Goal: Task Accomplishment & Management: Manage account settings

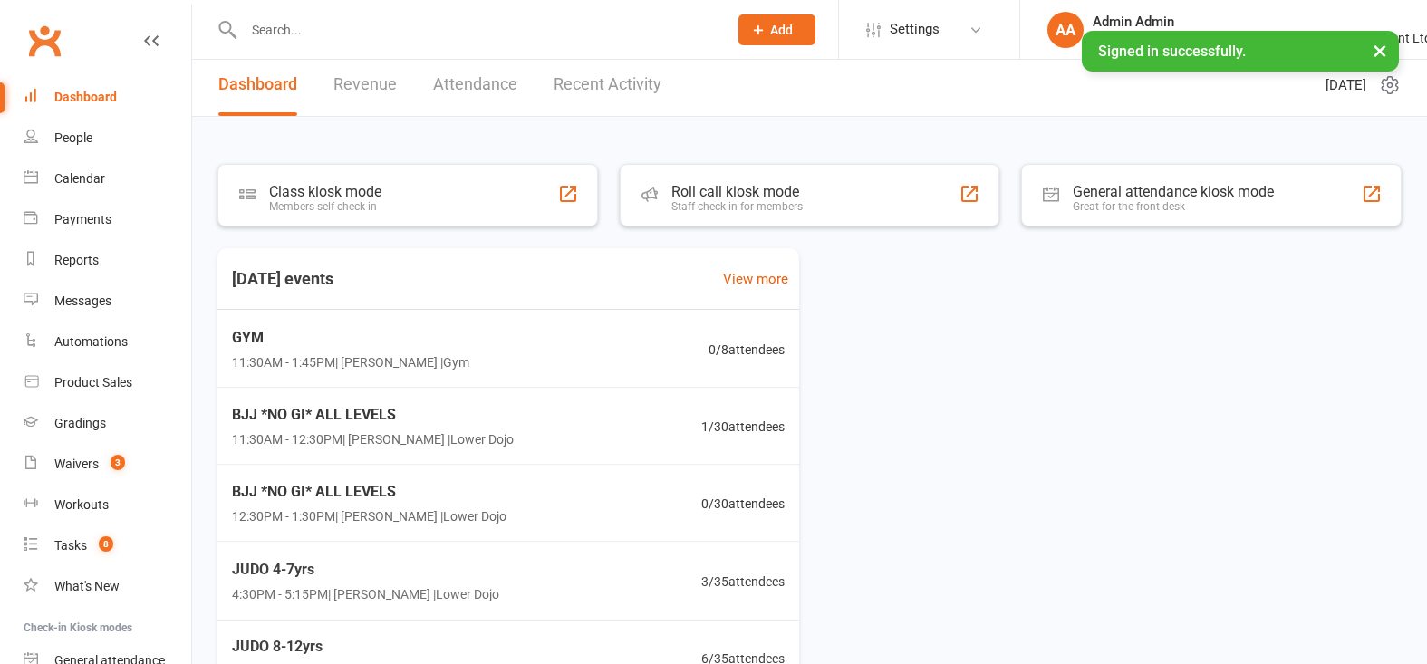
scroll to position [6, 0]
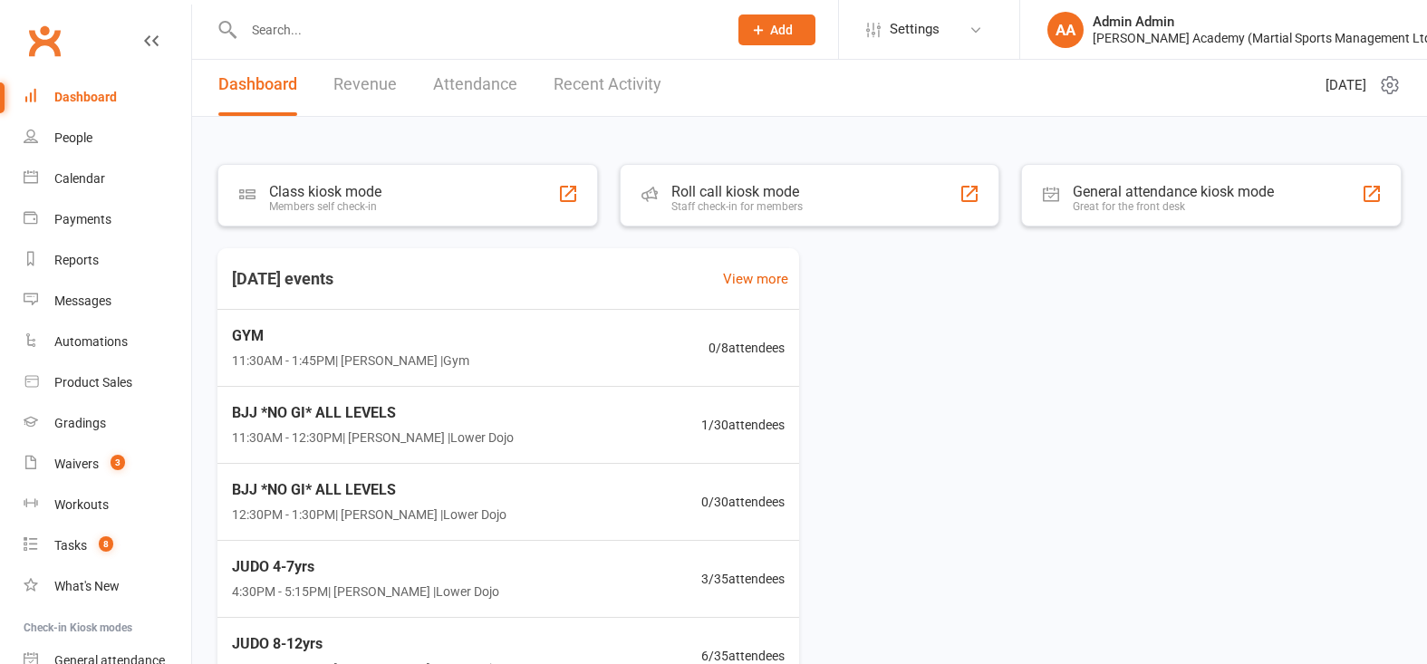
click at [462, 32] on input "text" at bounding box center [476, 29] width 477 height 25
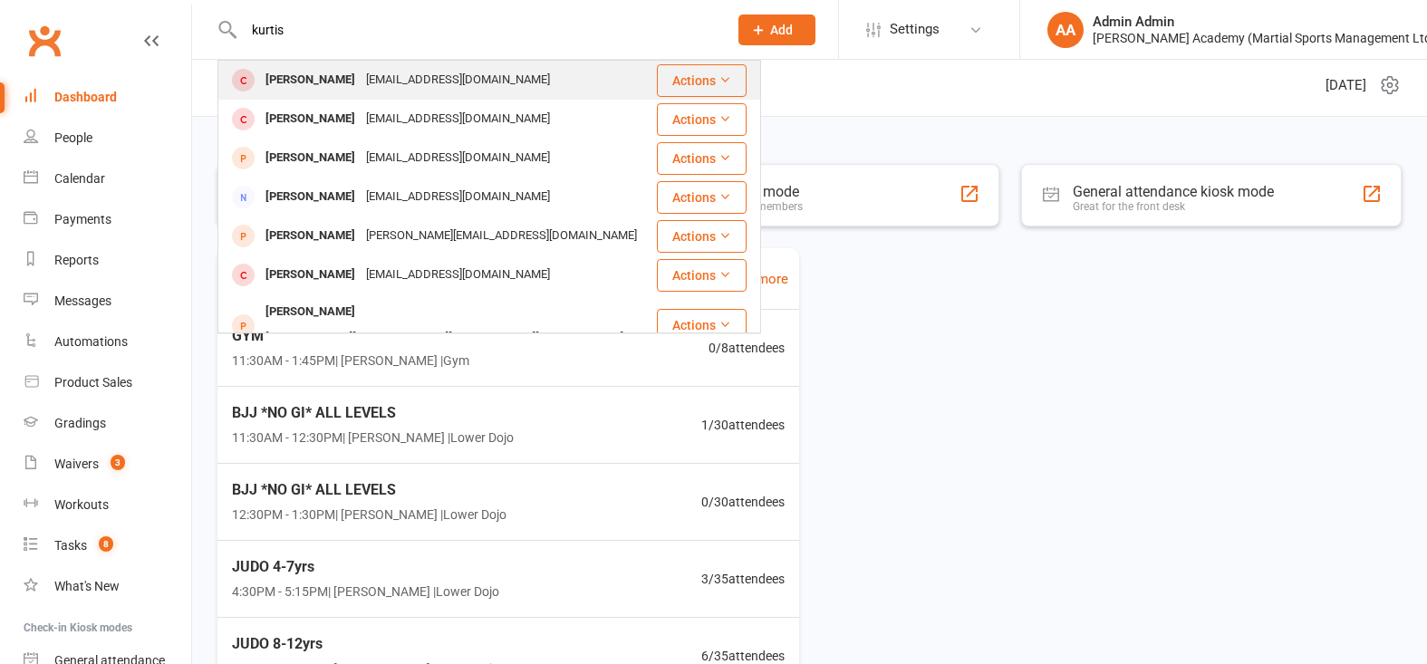
type input "kurtis"
click at [371, 72] on div "[EMAIL_ADDRESS][DOMAIN_NAME]" at bounding box center [458, 80] width 195 height 26
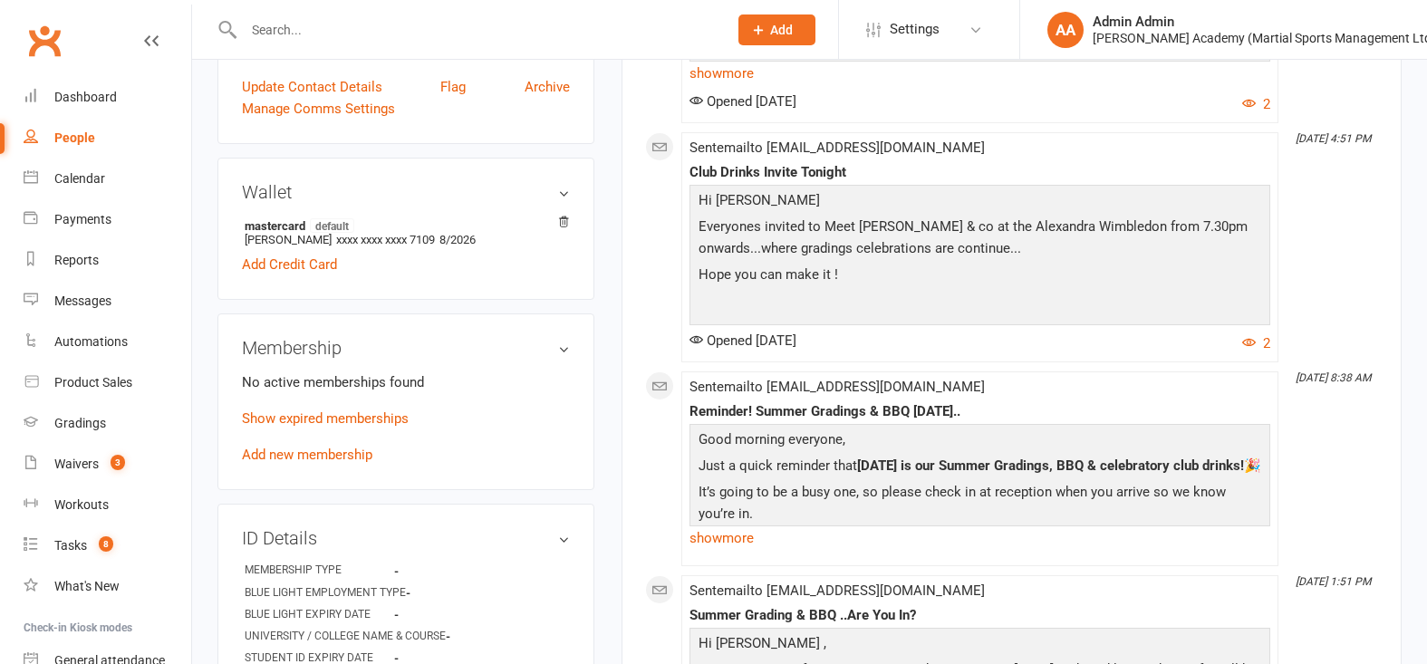
scroll to position [492, 0]
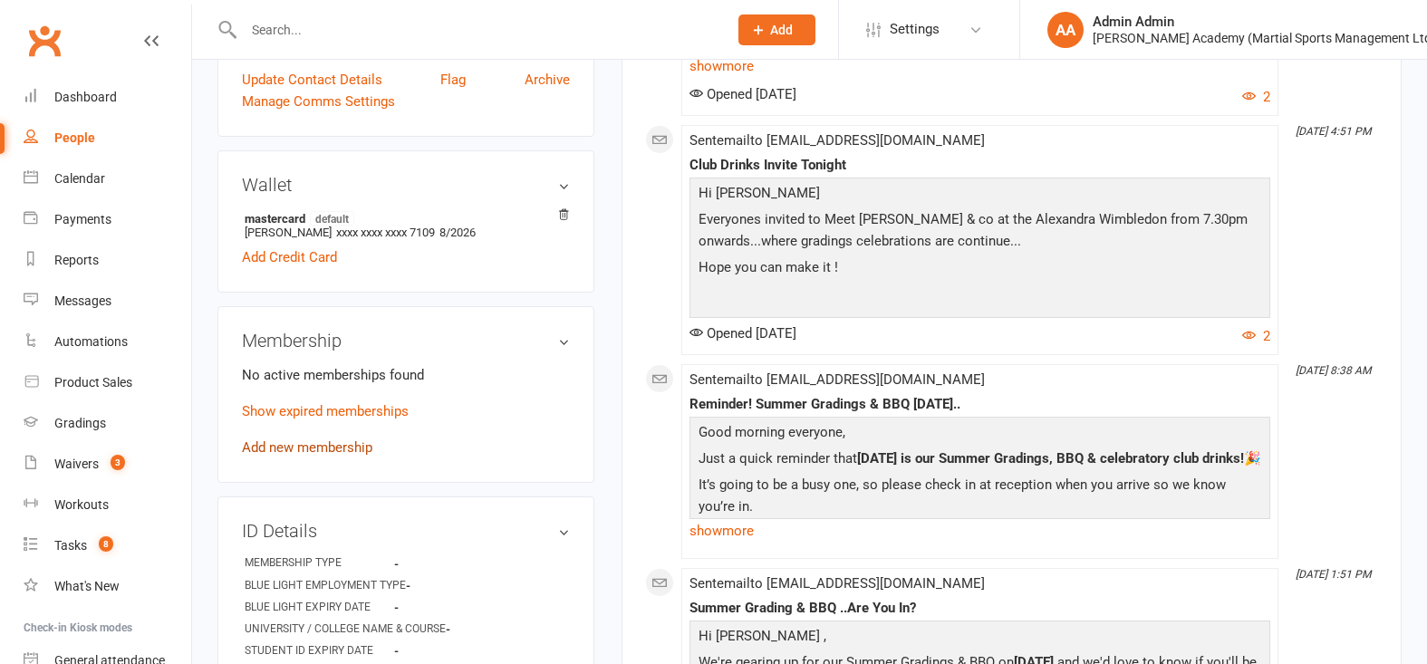
click at [341, 454] on link "Add new membership" at bounding box center [307, 447] width 130 height 16
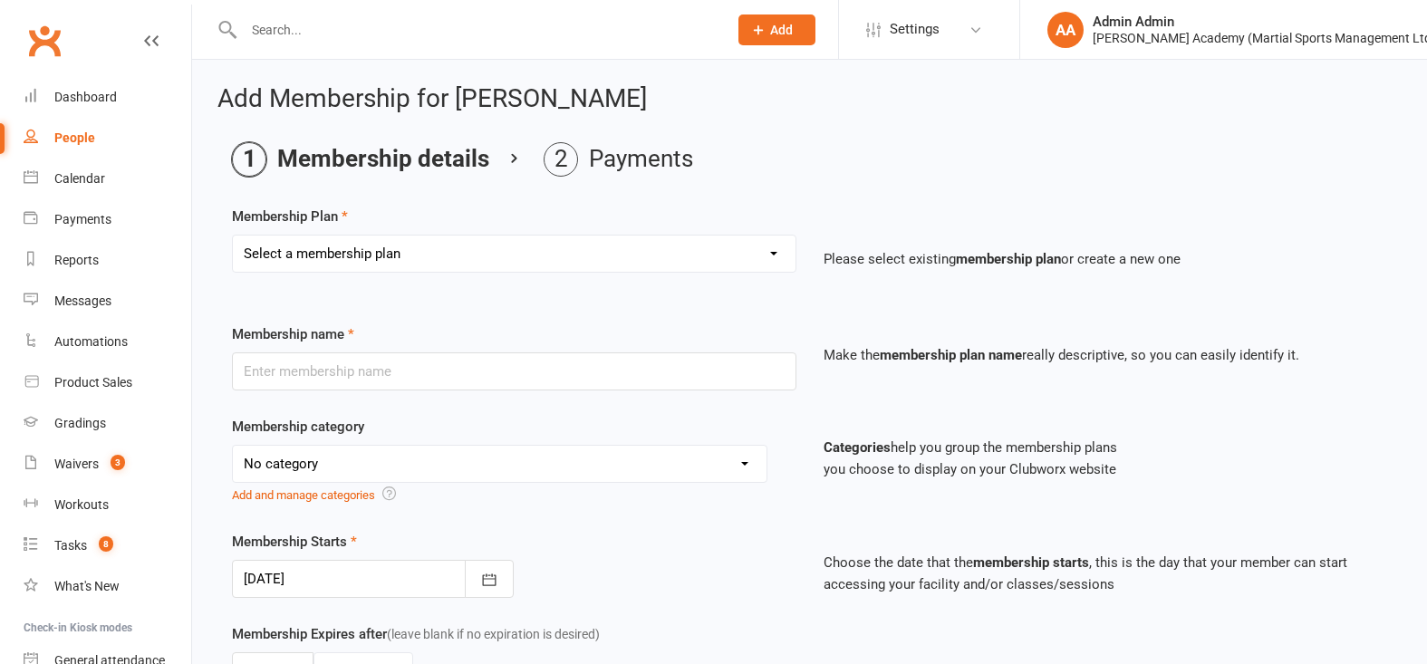
select select "10"
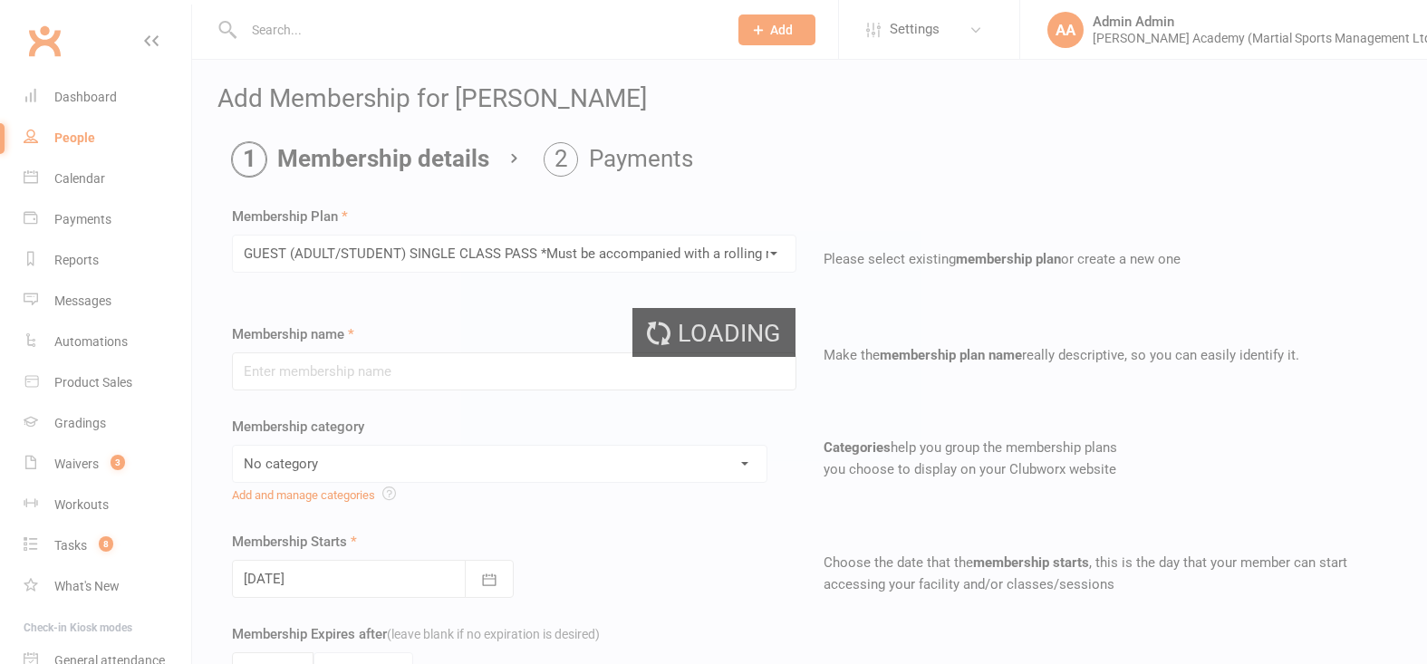
type input "GUEST (ADULT/STUDENT) SINGLE CLASS PASS *Must be accompanied with a rolling mem…"
select select "7"
type input "1"
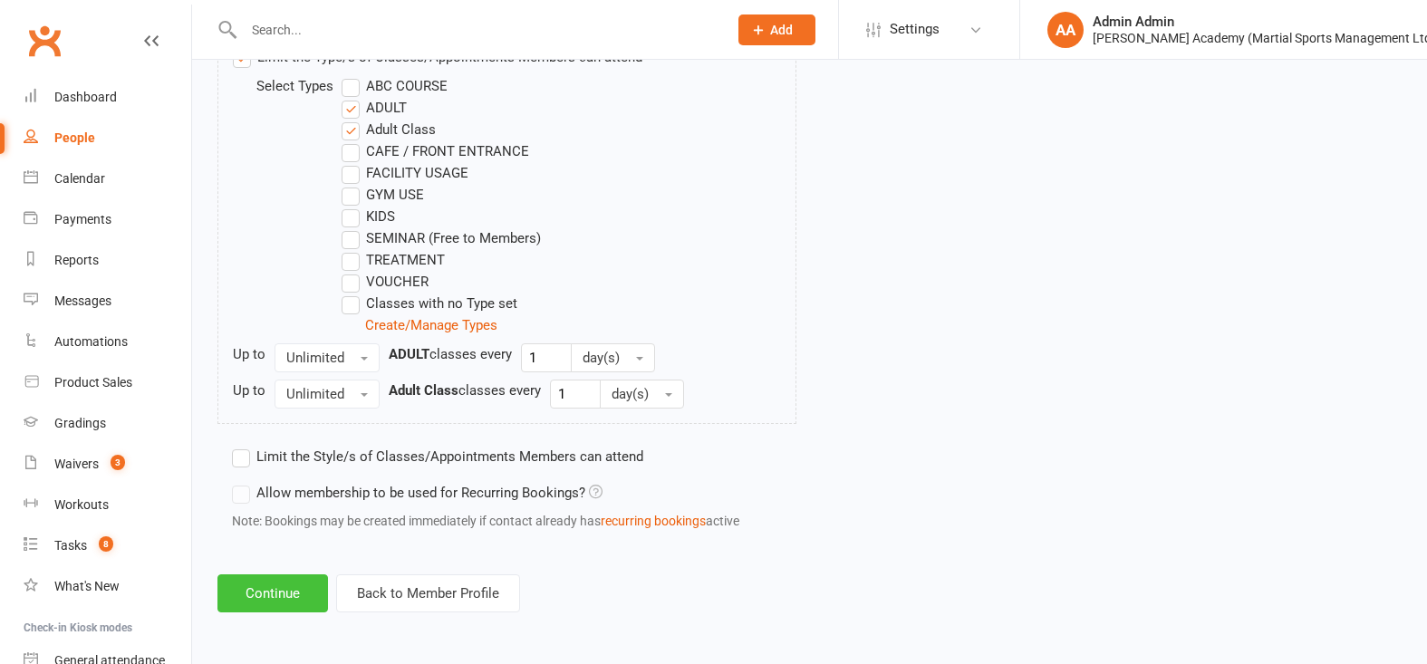
scroll to position [980, 0]
click at [304, 588] on button "Continue" at bounding box center [272, 593] width 111 height 38
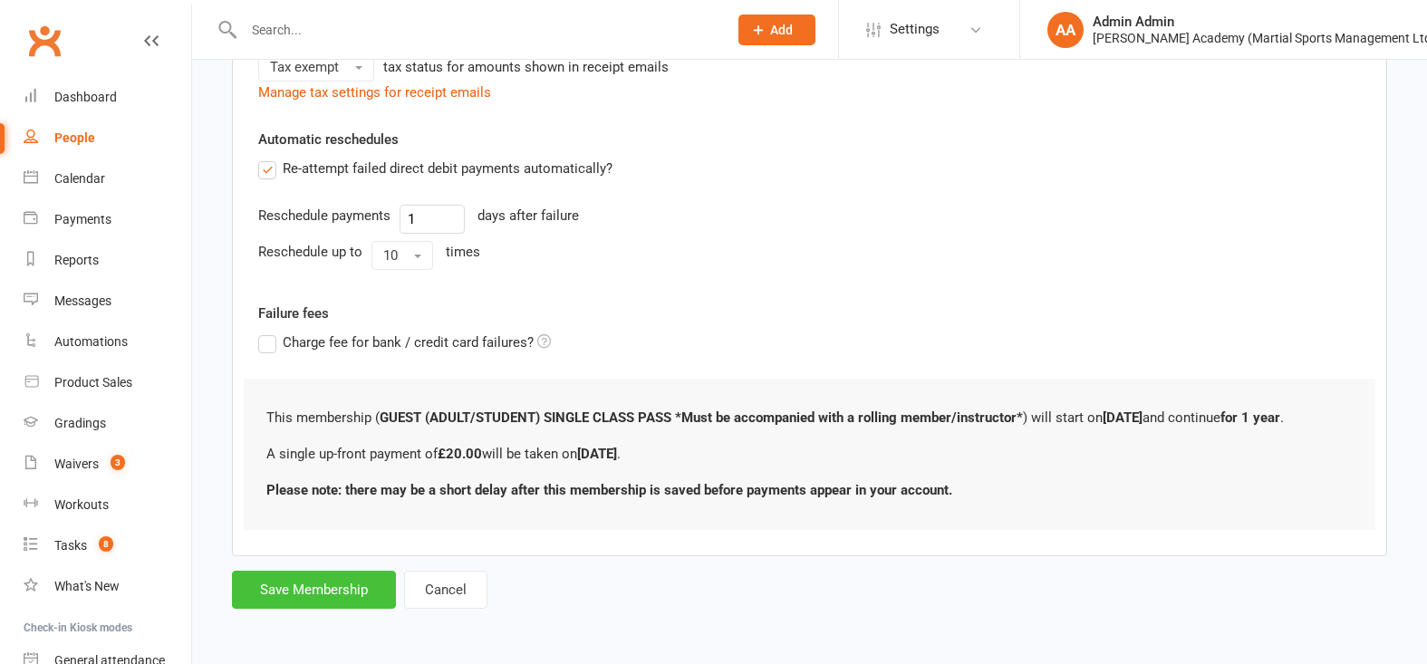
scroll to position [473, 0]
click at [338, 585] on button "Save Membership" at bounding box center [314, 590] width 164 height 38
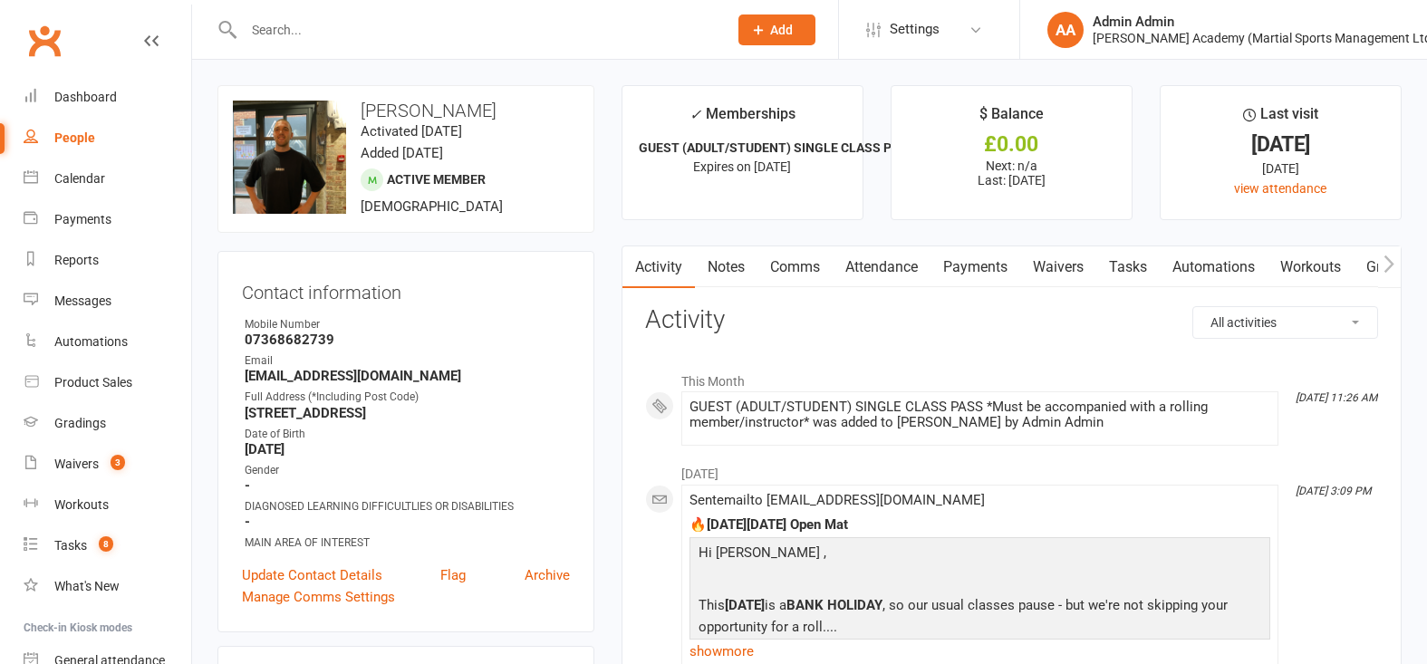
click at [984, 266] on link "Payments" at bounding box center [976, 267] width 90 height 42
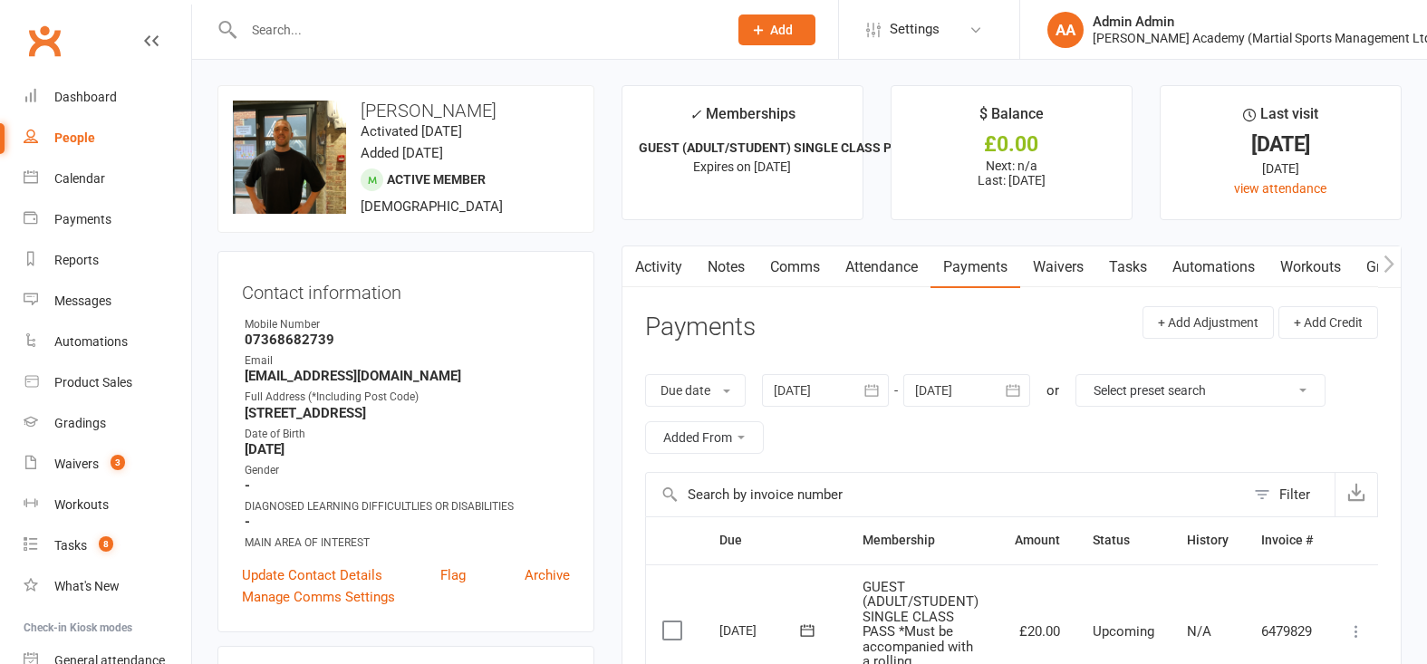
click at [672, 635] on label at bounding box center [674, 631] width 24 height 18
click at [672, 622] on input "checkbox" at bounding box center [668, 622] width 12 height 0
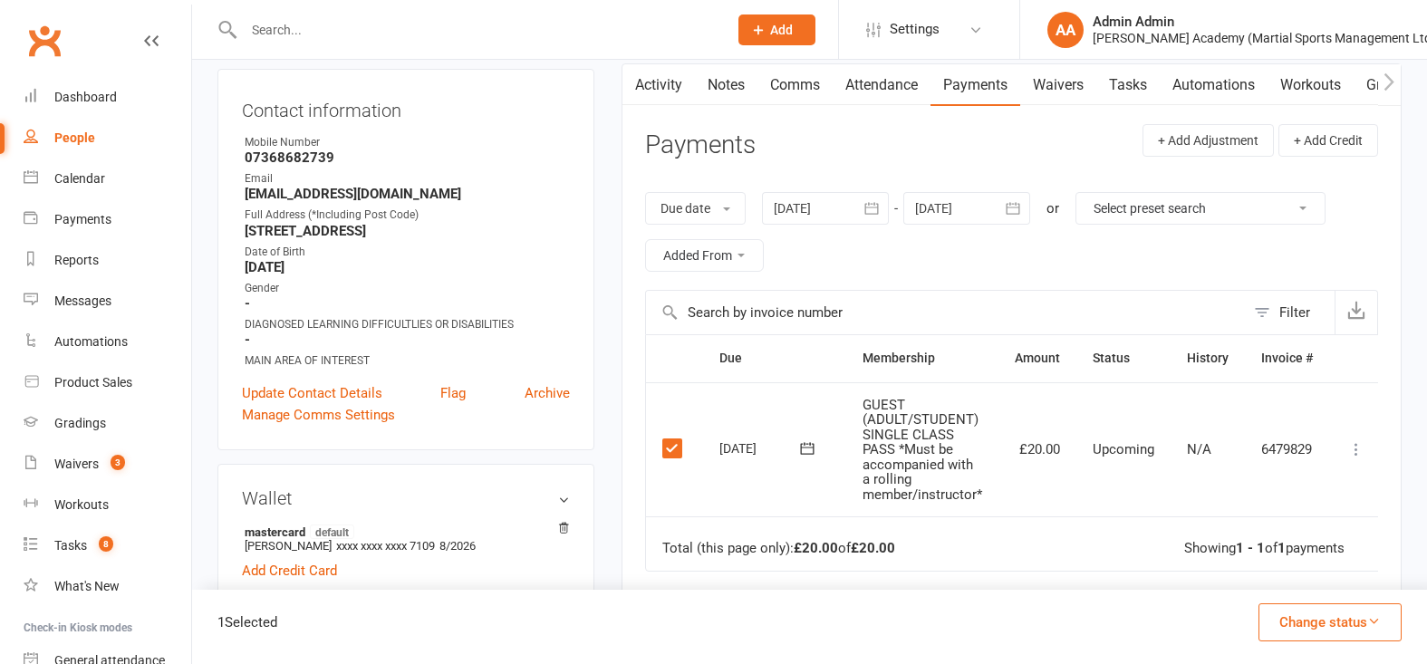
scroll to position [185, 0]
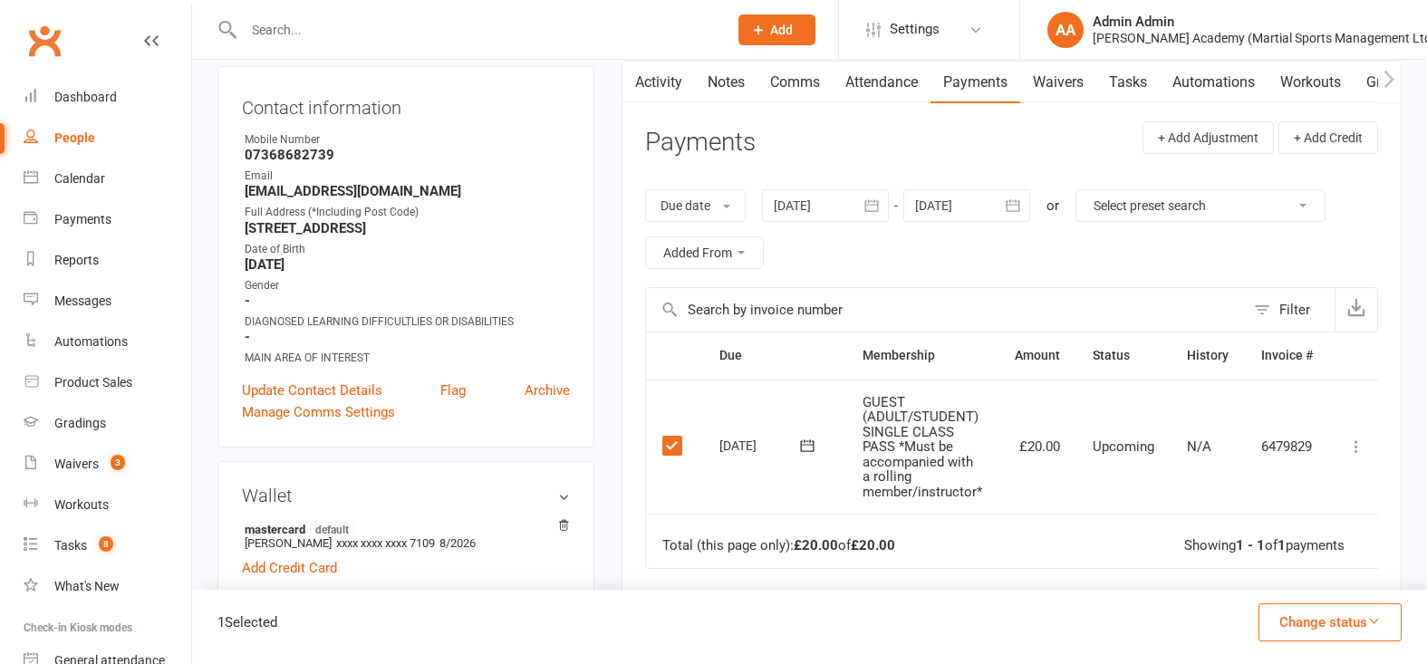
click at [1357, 452] on icon at bounding box center [1356, 447] width 18 height 18
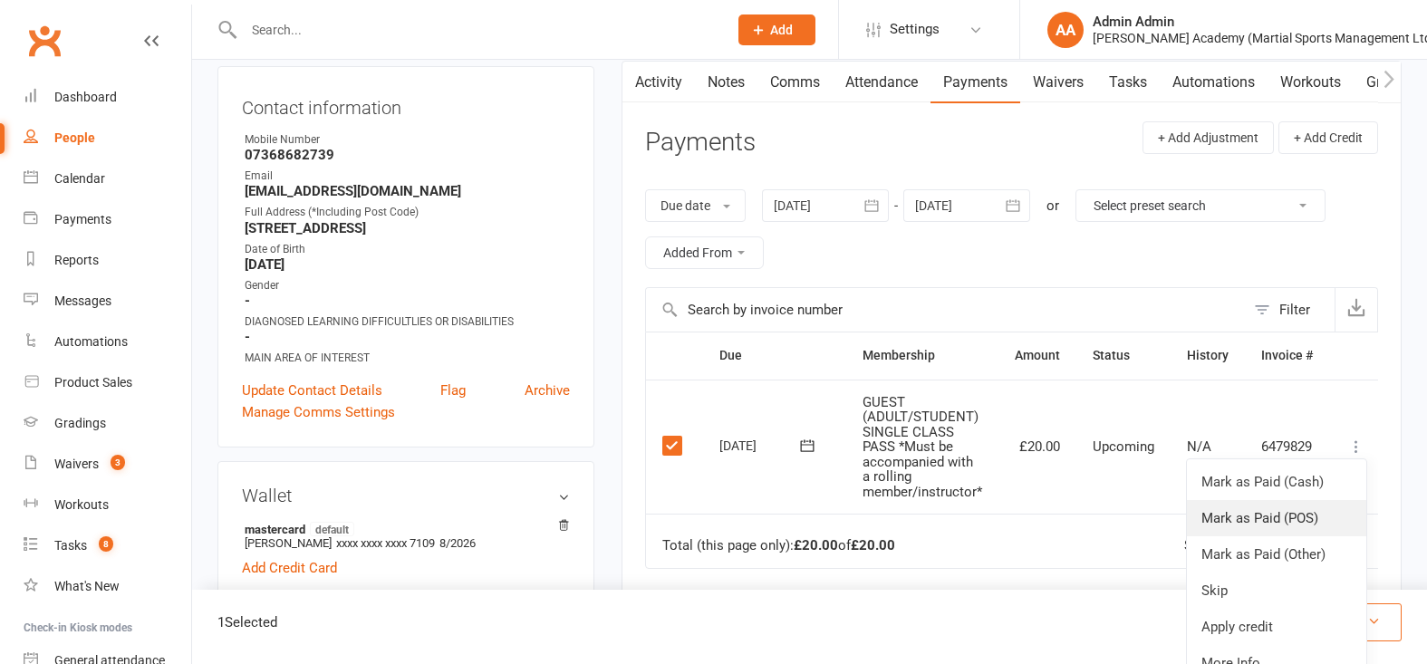
click at [1280, 525] on link "Mark as Paid (POS)" at bounding box center [1276, 518] width 179 height 36
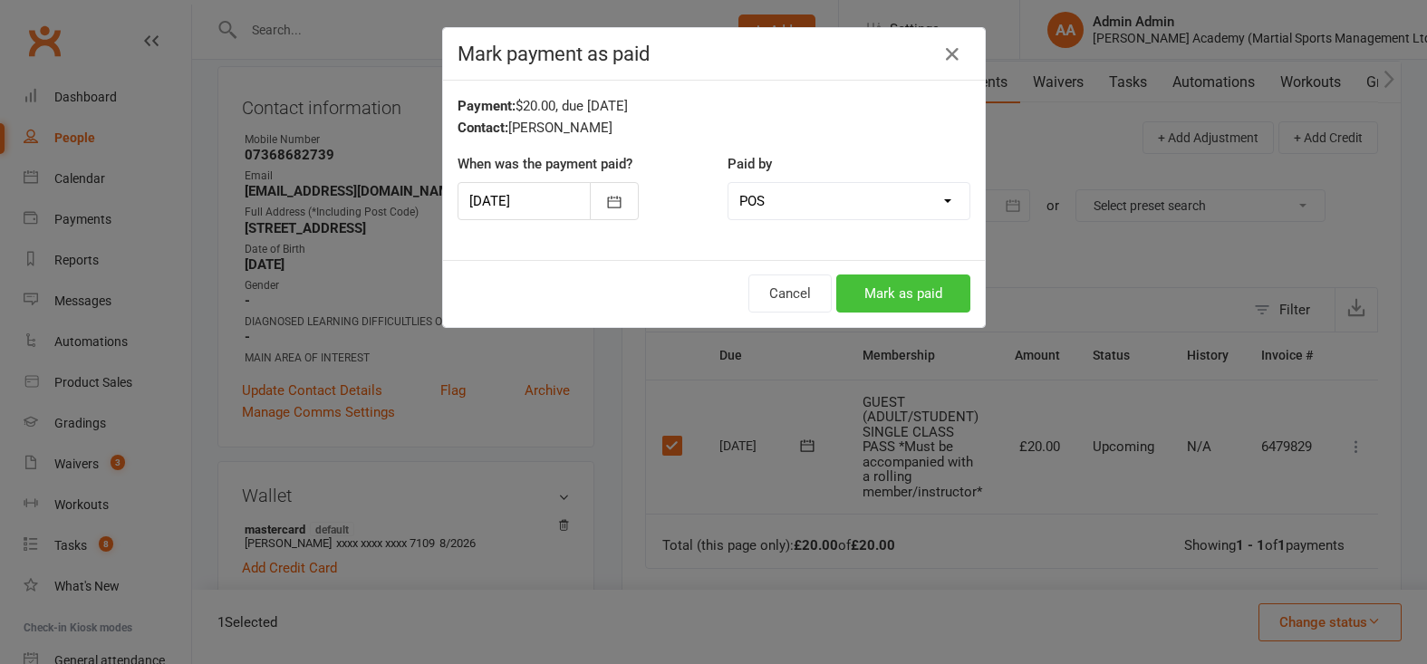
click at [891, 288] on button "Mark as paid" at bounding box center [903, 294] width 134 height 38
